Goal: Transaction & Acquisition: Purchase product/service

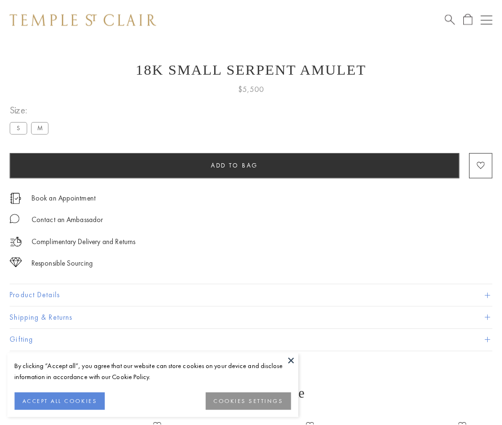
scroll to position [38, 0]
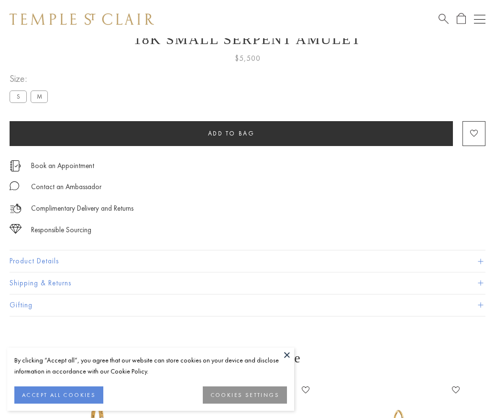
click at [231, 133] on span "Add to bag" at bounding box center [231, 133] width 47 height 8
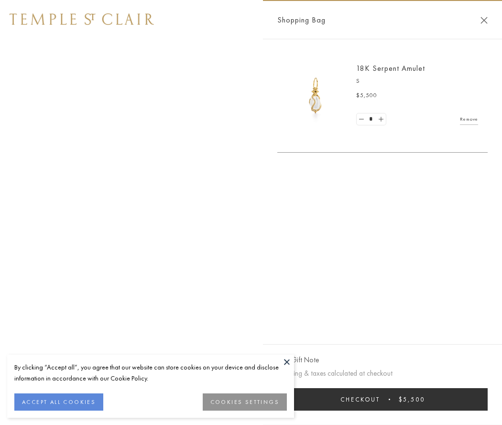
click at [383, 399] on button "Checkout $5,500" at bounding box center [382, 399] width 210 height 22
